Goal: Task Accomplishment & Management: Manage account settings

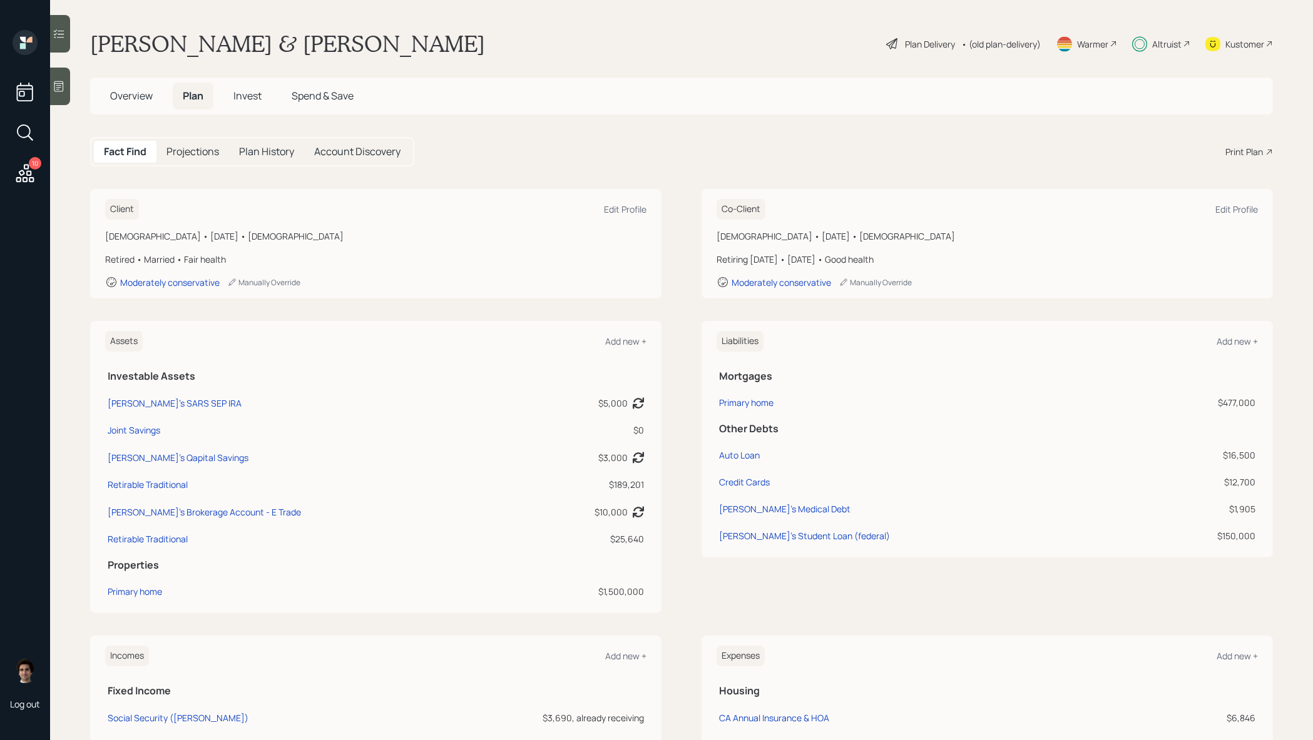
click at [914, 49] on div "Plan Delivery" at bounding box center [930, 44] width 50 height 13
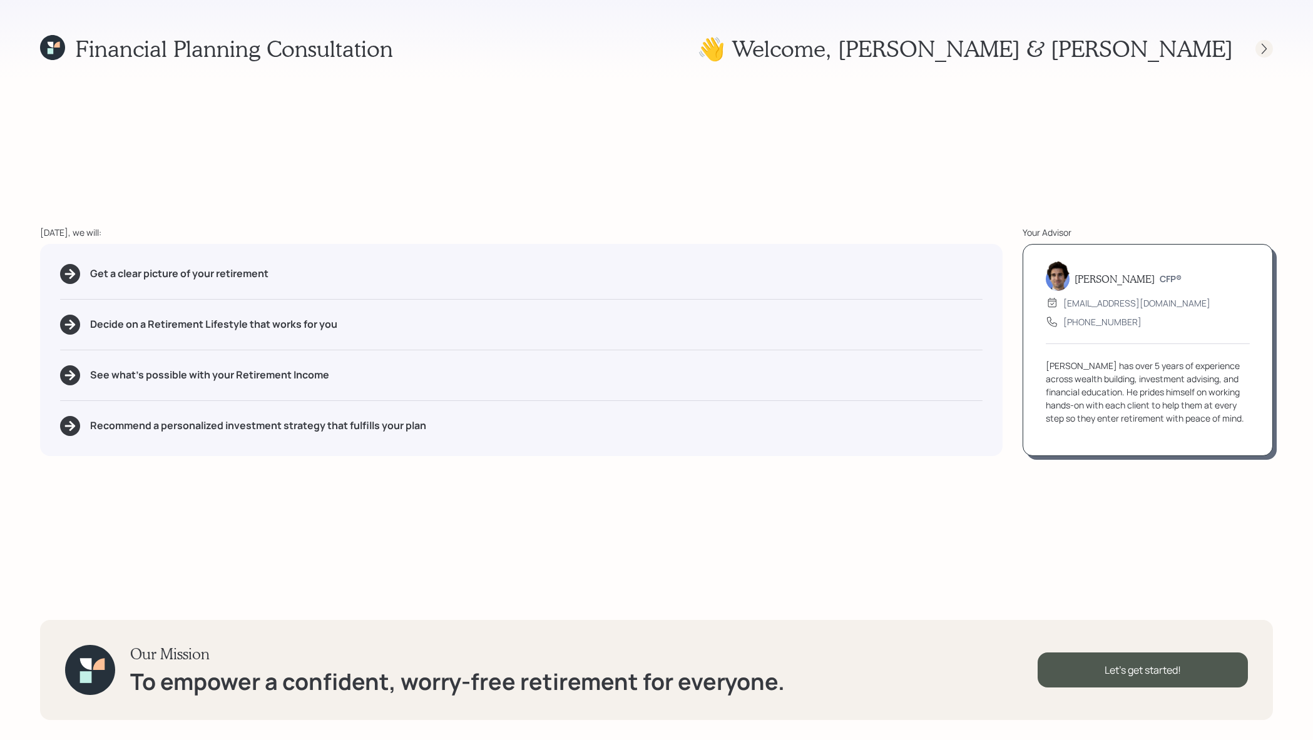
click at [1265, 47] on icon at bounding box center [1264, 49] width 13 height 13
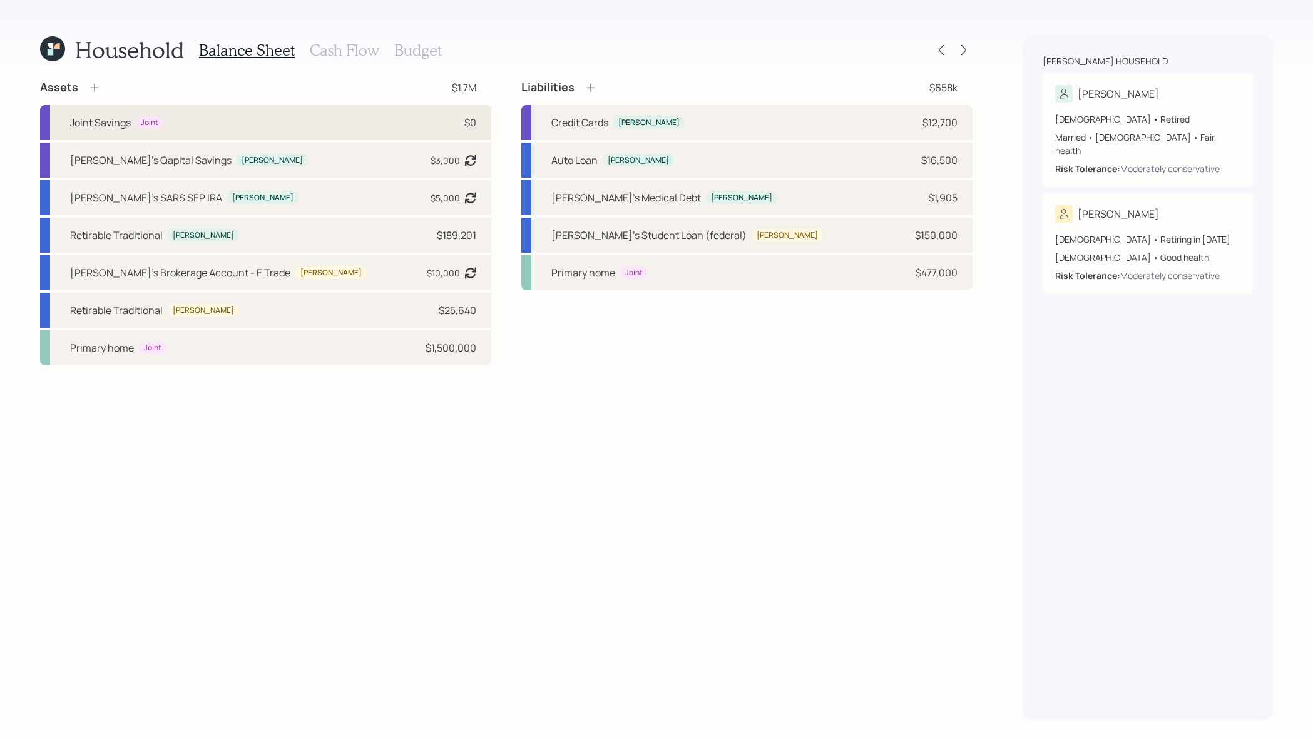
click at [406, 131] on div "Joint Savings Joint $0" at bounding box center [265, 122] width 451 height 35
select select "cash"
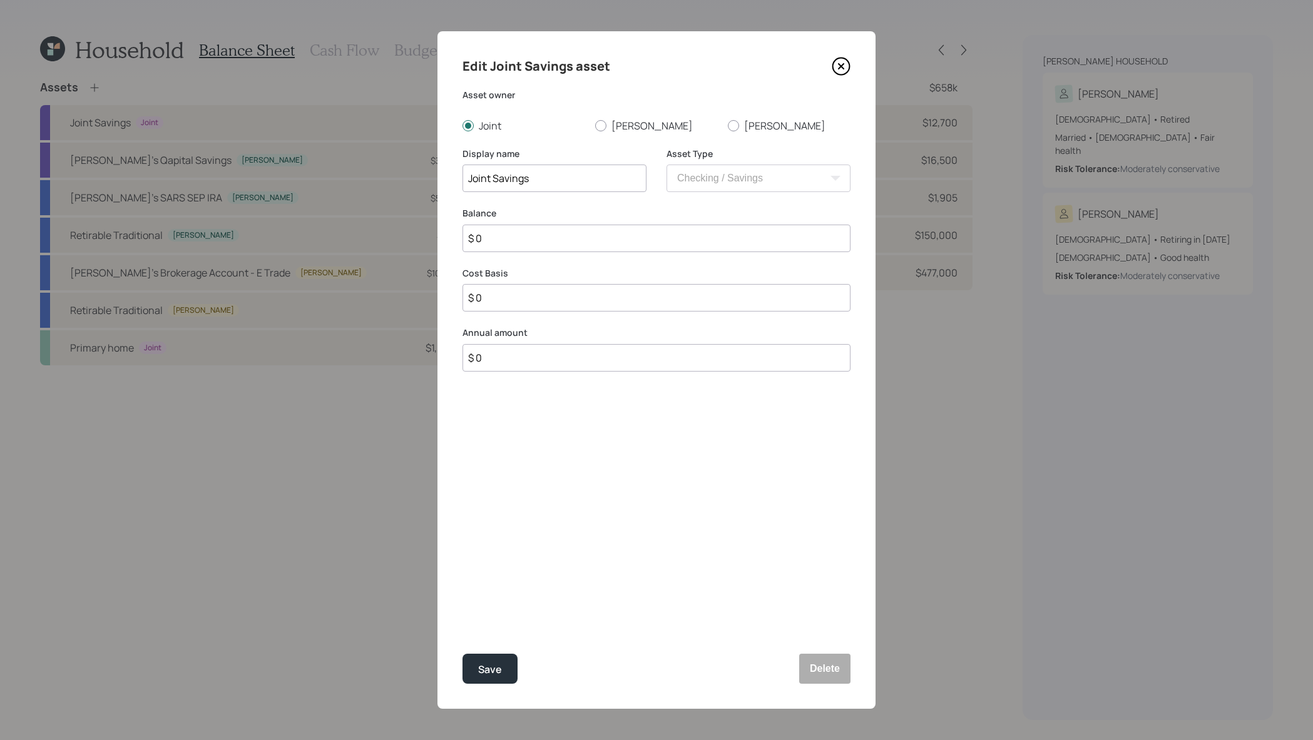
click at [837, 59] on icon at bounding box center [841, 66] width 17 height 17
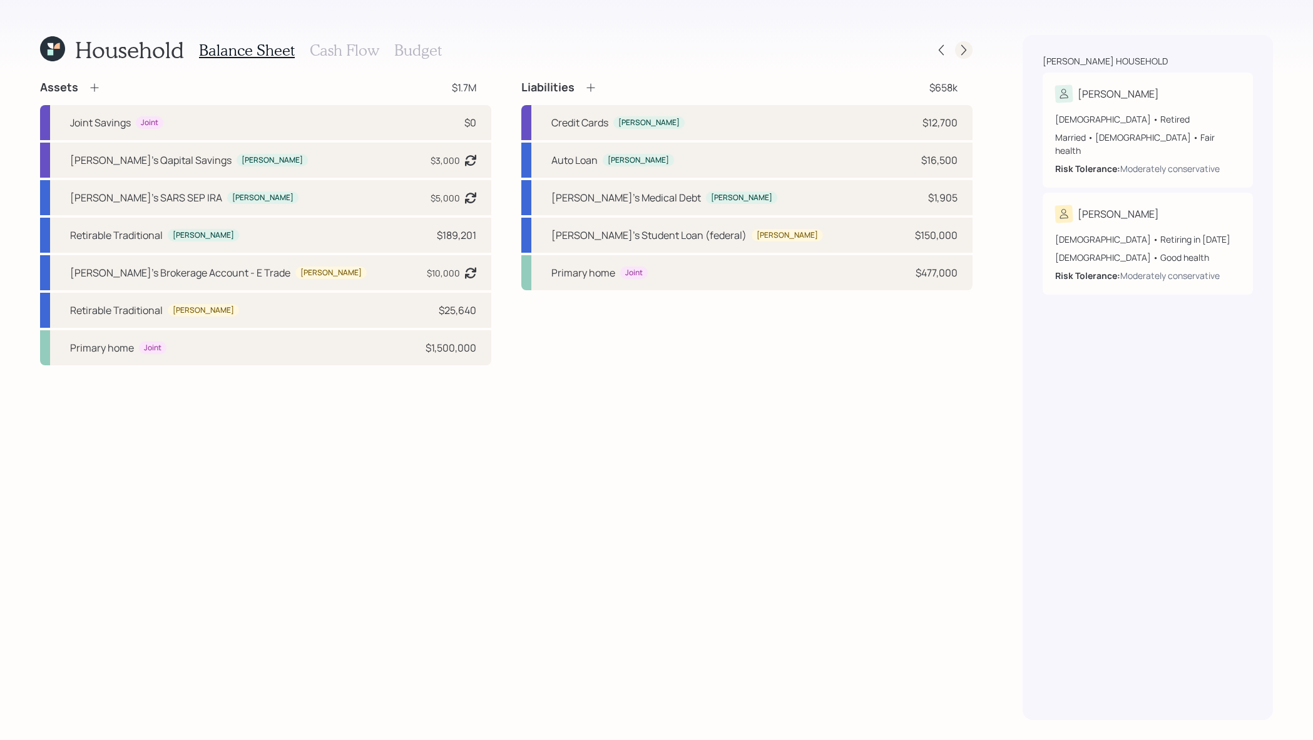
click at [959, 57] on div at bounding box center [964, 50] width 18 height 18
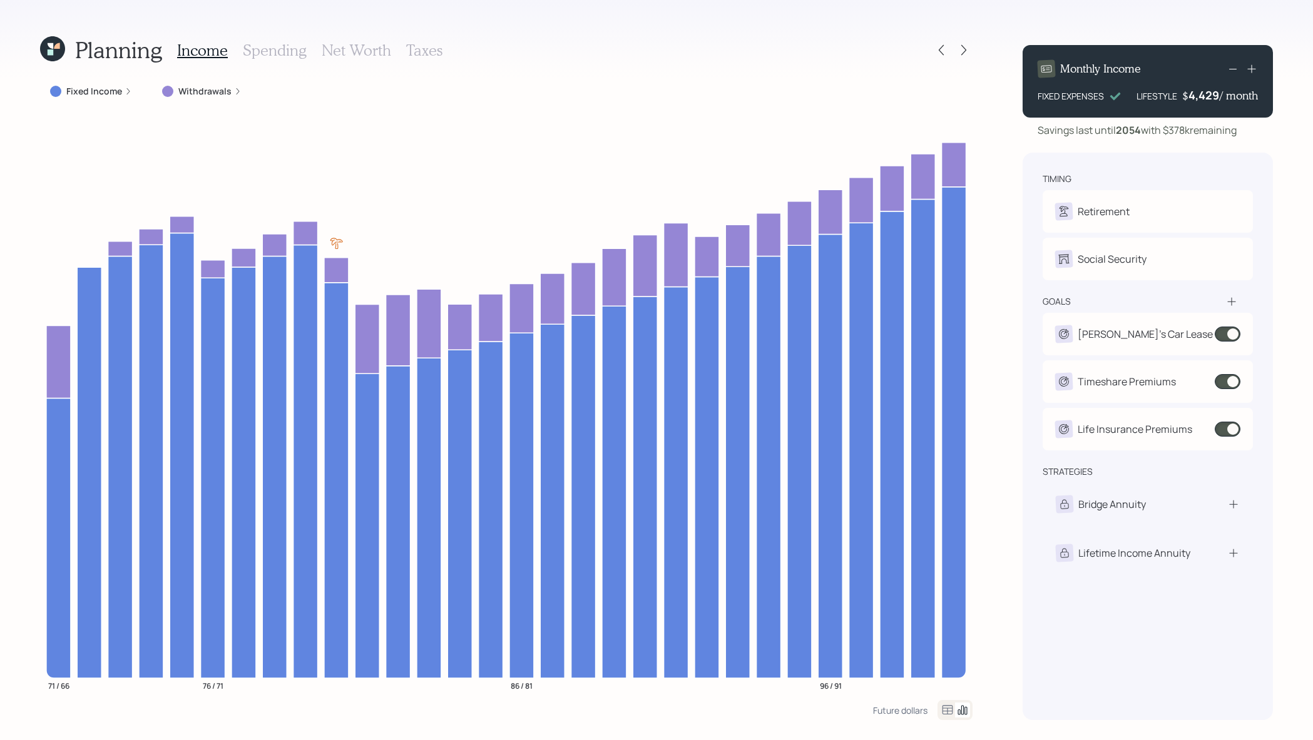
click at [54, 55] on icon at bounding box center [52, 48] width 25 height 25
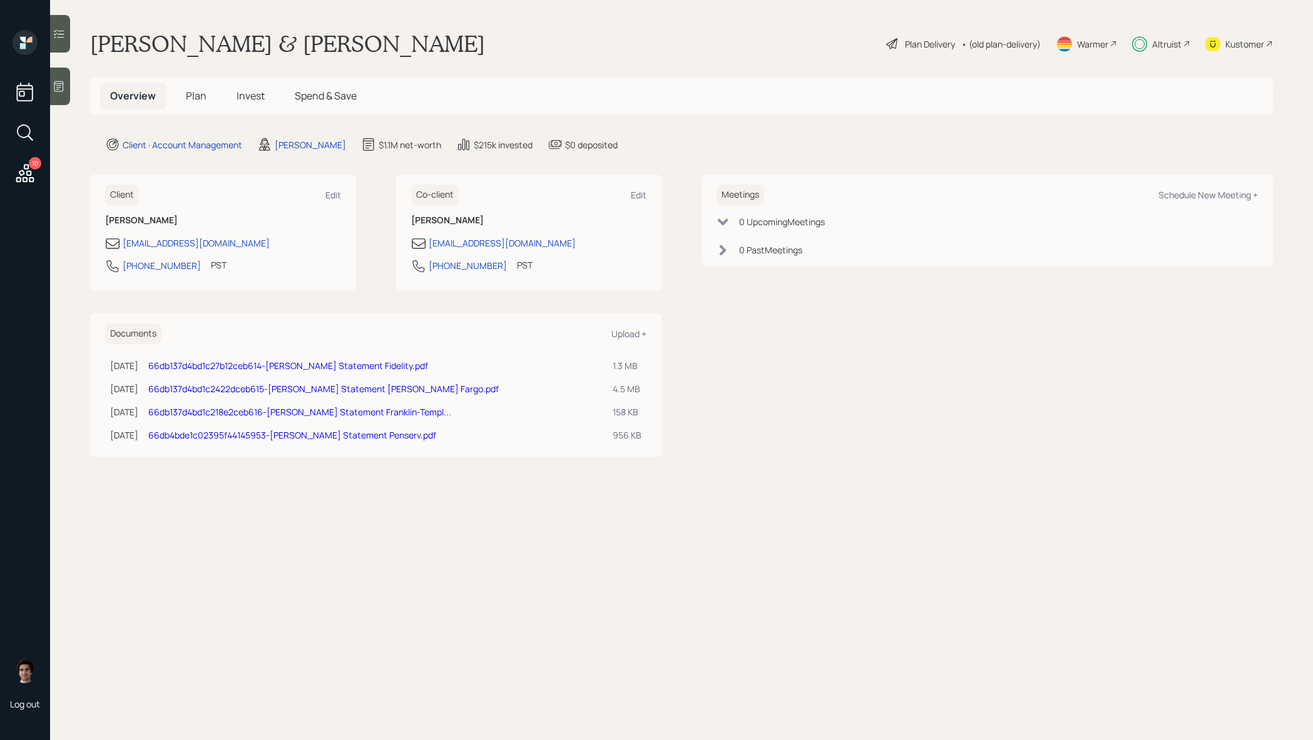
click at [253, 105] on h5 "Invest" at bounding box center [251, 96] width 48 height 27
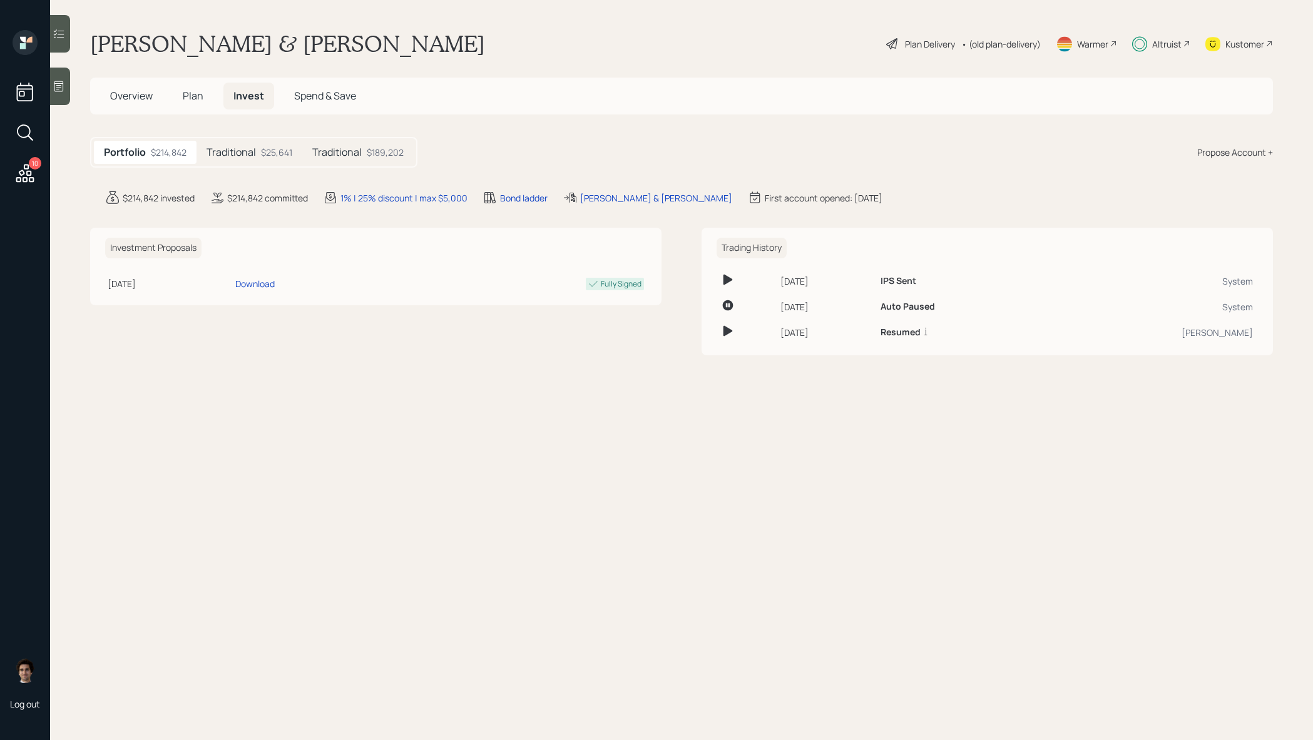
click at [262, 149] on div "$25,641" at bounding box center [276, 152] width 31 height 13
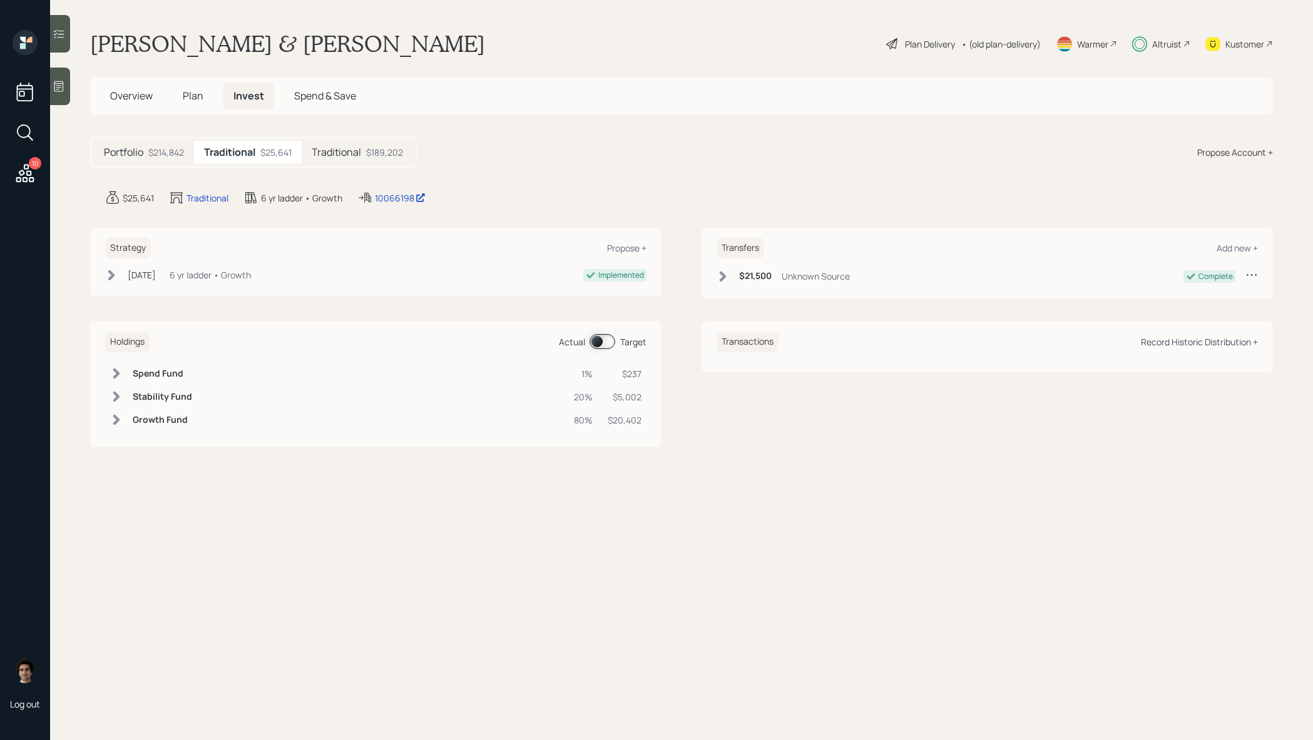
click at [1173, 339] on div "Record Historic Distribution +" at bounding box center [1199, 342] width 117 height 12
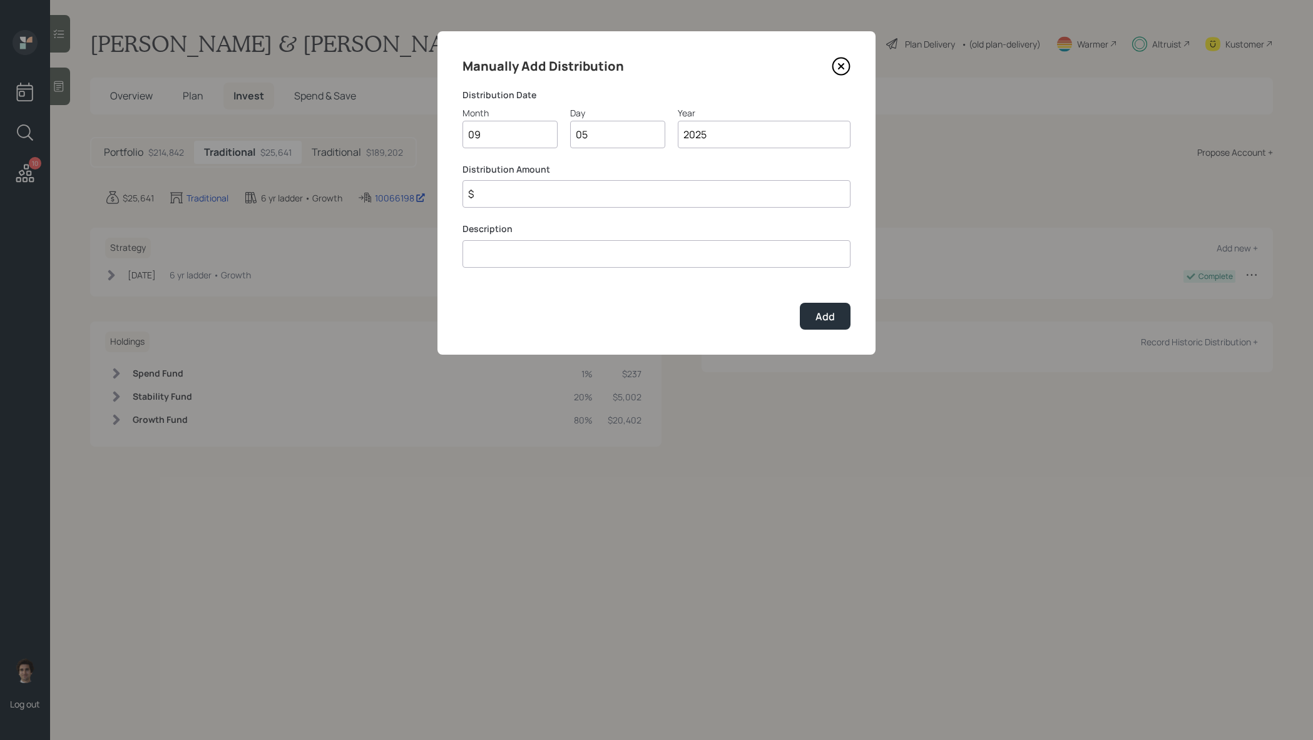
click at [521, 193] on input "$" at bounding box center [656, 194] width 388 height 28
click at [838, 66] on icon at bounding box center [841, 66] width 19 height 19
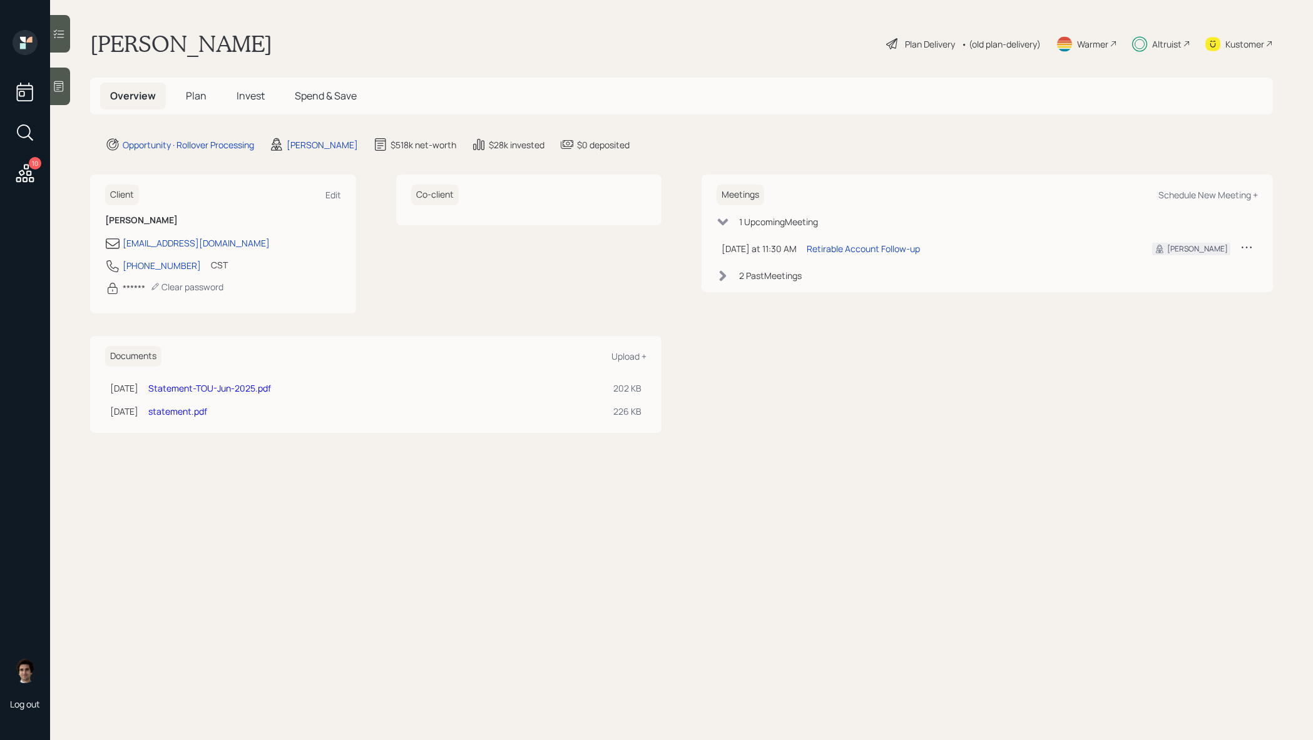
click at [257, 100] on span "Invest" at bounding box center [251, 96] width 28 height 14
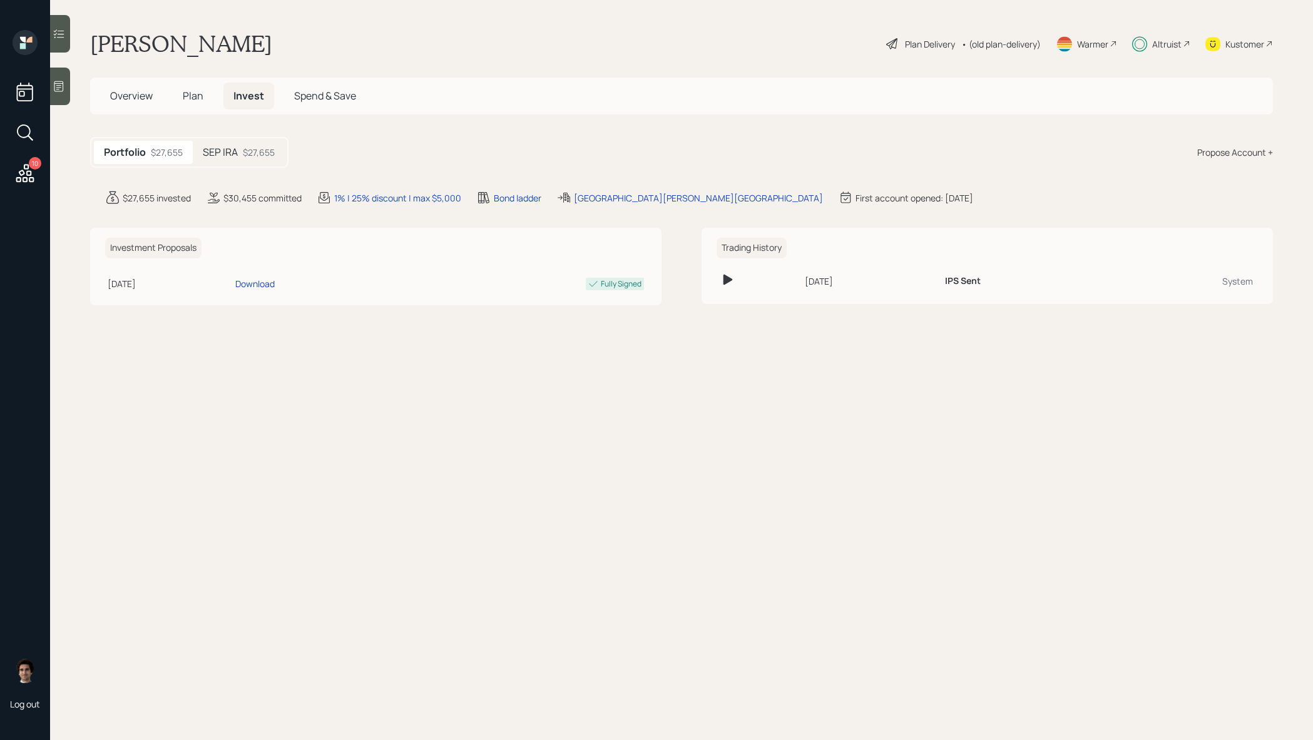
click at [258, 159] on div "SEP IRA $27,655" at bounding box center [239, 152] width 92 height 23
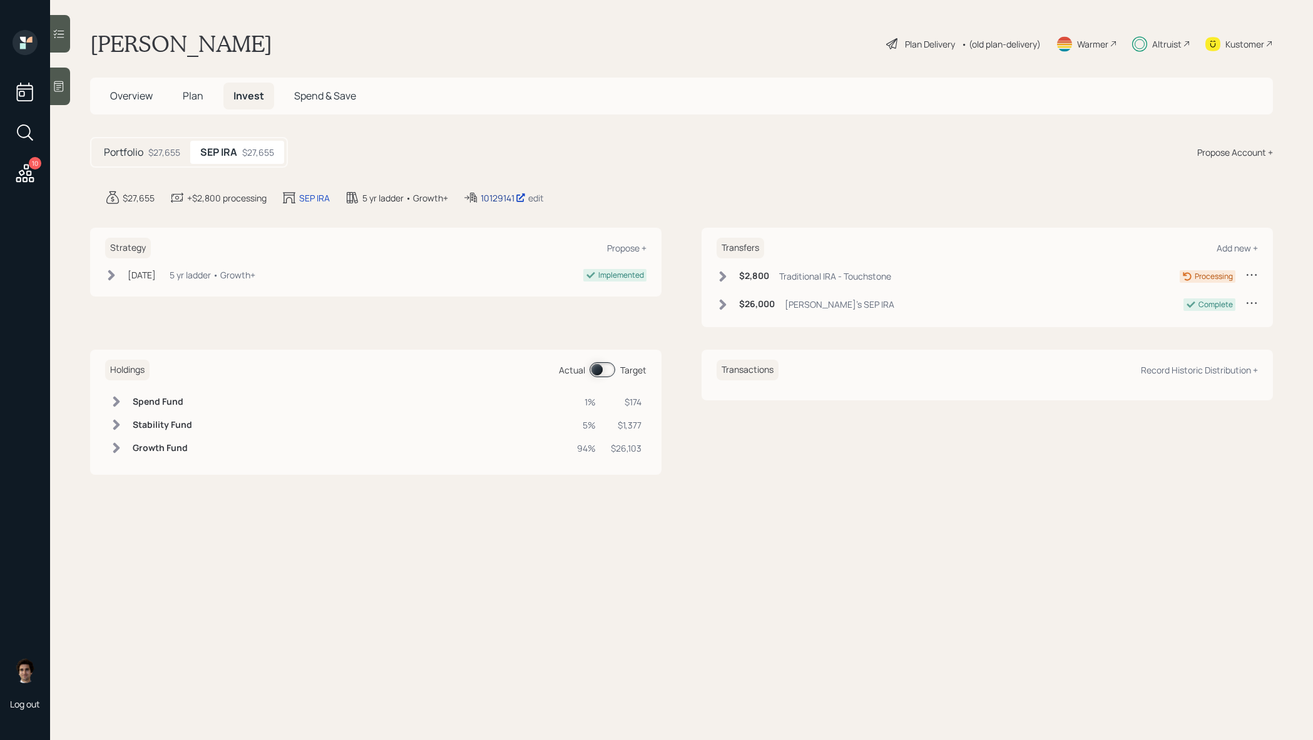
click at [491, 193] on div "10129141" at bounding box center [503, 197] width 45 height 13
